Goal: Task Accomplishment & Management: Complete application form

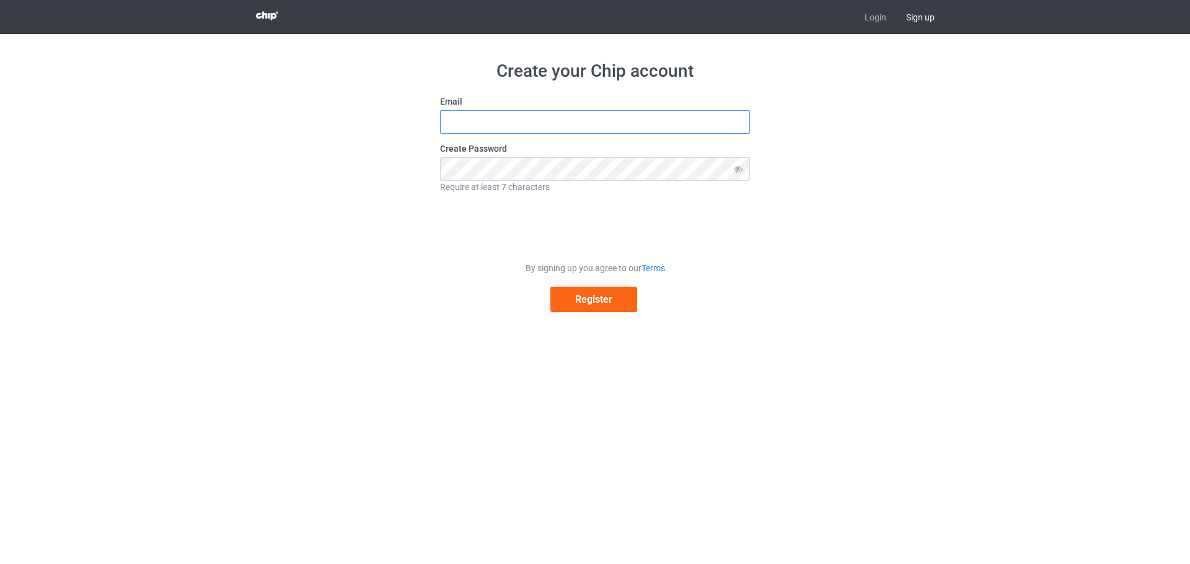
click at [555, 126] on input "text" at bounding box center [595, 122] width 310 height 24
type input "[EMAIL_ADDRESS][DOMAIN_NAME]"
click at [938, 12] on span "Sign up" at bounding box center [920, 17] width 48 height 34
click at [921, 18] on span "Sign up" at bounding box center [920, 17] width 48 height 34
click at [911, 21] on span "Sign up" at bounding box center [920, 17] width 48 height 34
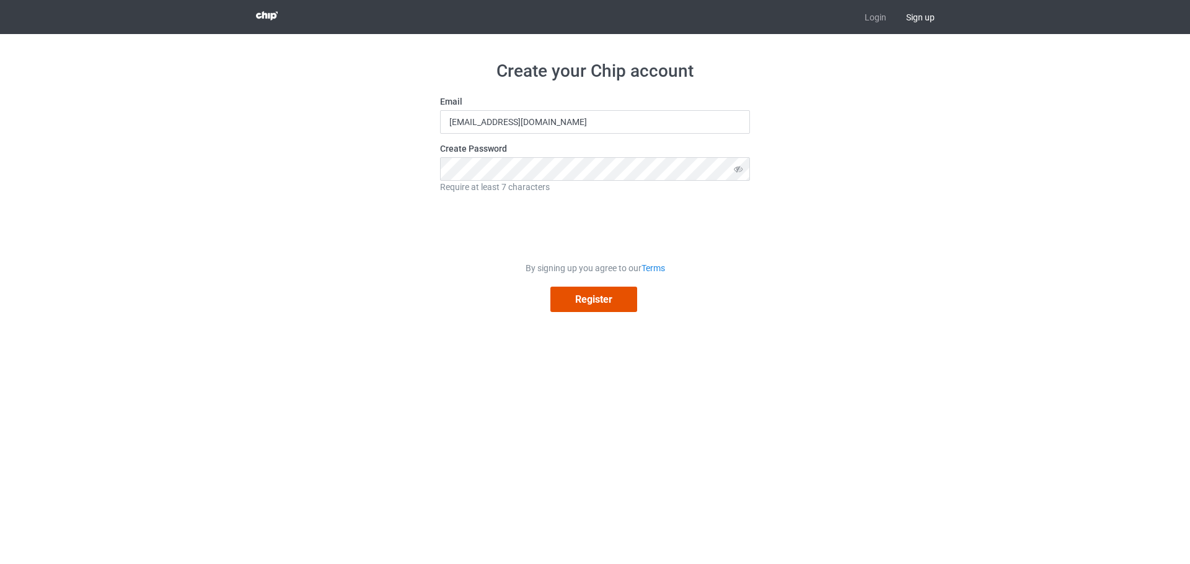
click at [588, 304] on button "Register" at bounding box center [593, 299] width 87 height 25
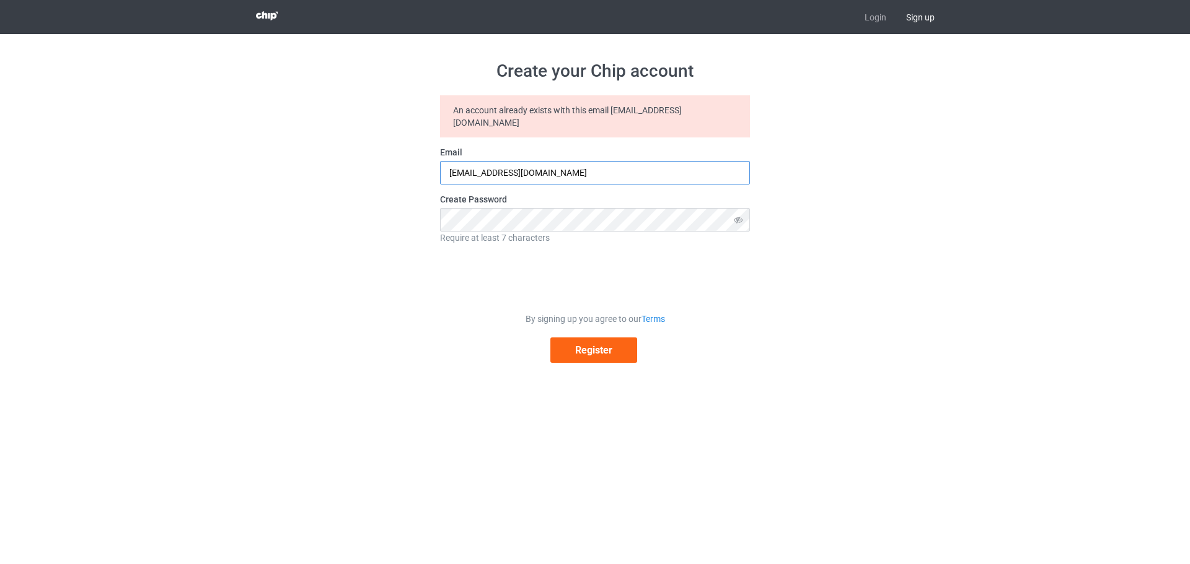
click at [545, 161] on input "[EMAIL_ADDRESS][DOMAIN_NAME]" at bounding box center [595, 173] width 310 height 24
